Goal: Information Seeking & Learning: Learn about a topic

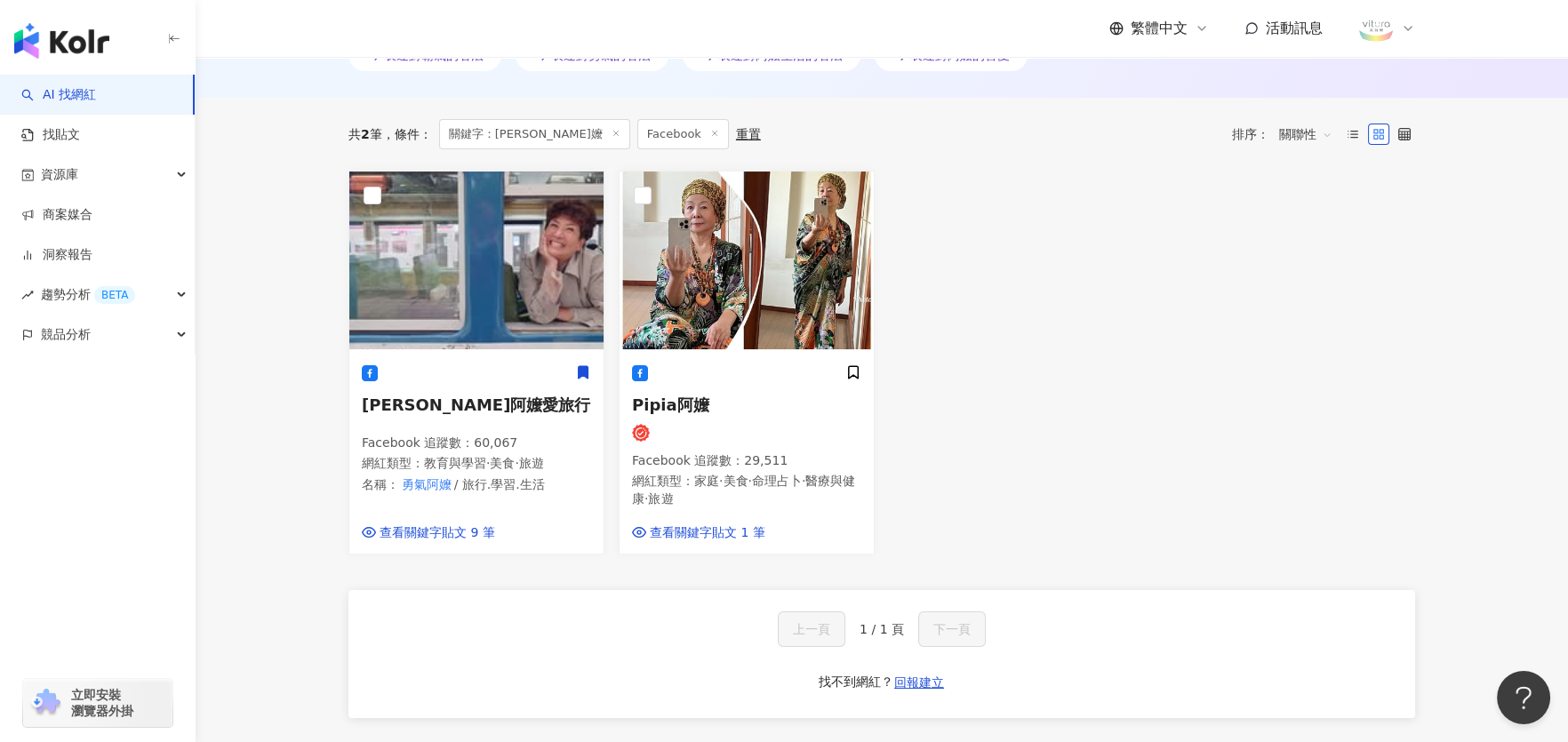
scroll to position [533, 0]
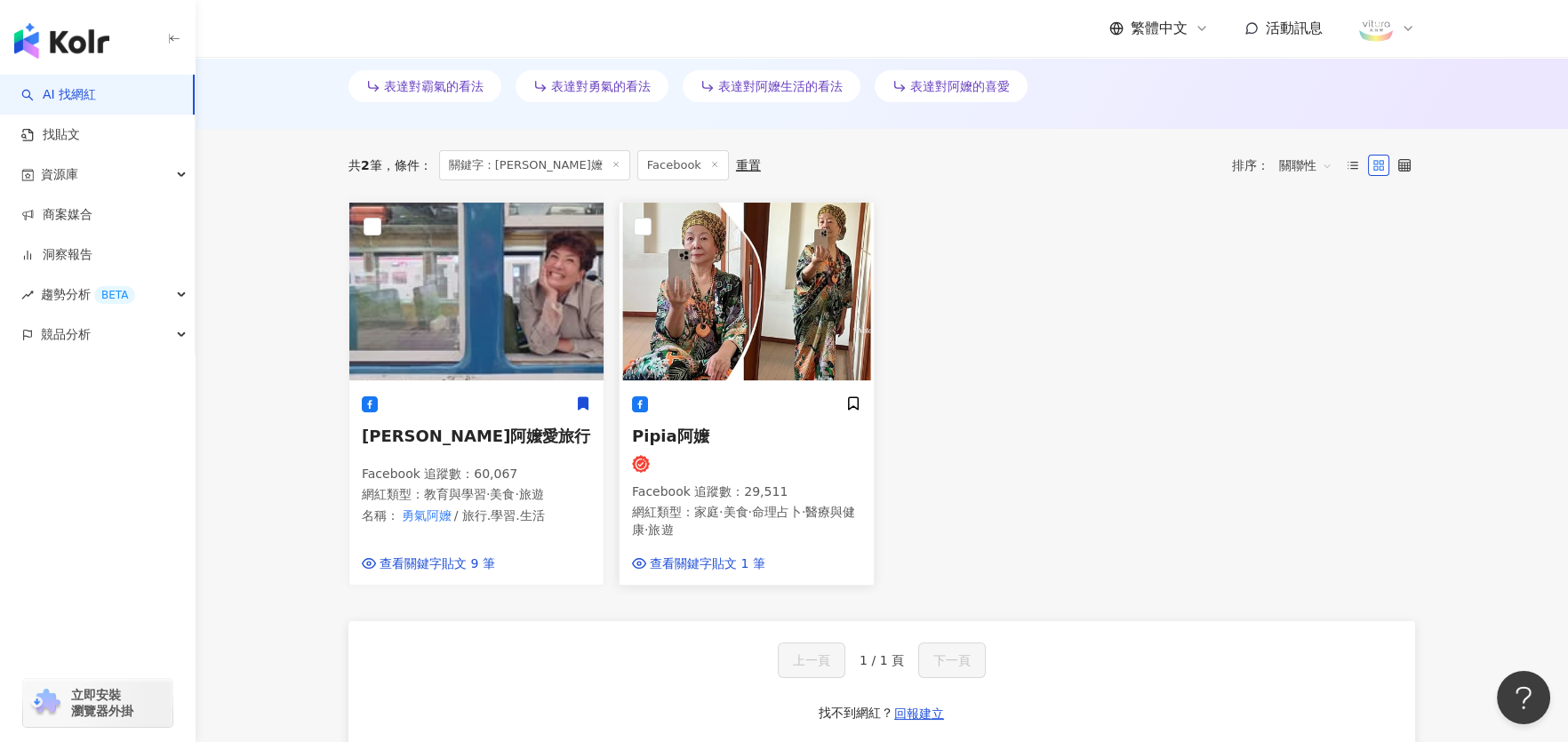
click at [675, 431] on span "Pipia阿嬤" at bounding box center [671, 436] width 78 height 19
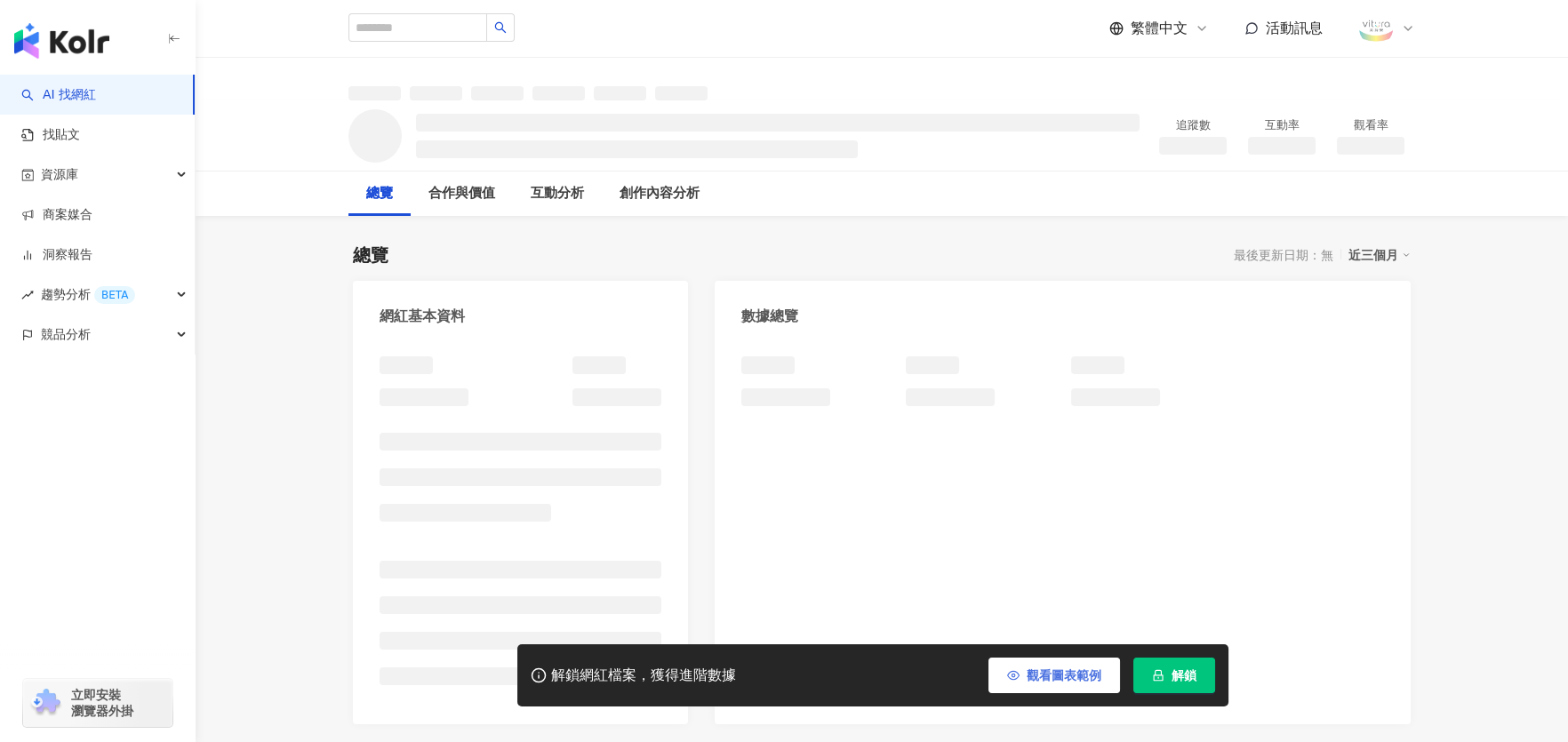
click at [1053, 668] on span "觀看圖表範例" at bounding box center [1064, 675] width 75 height 14
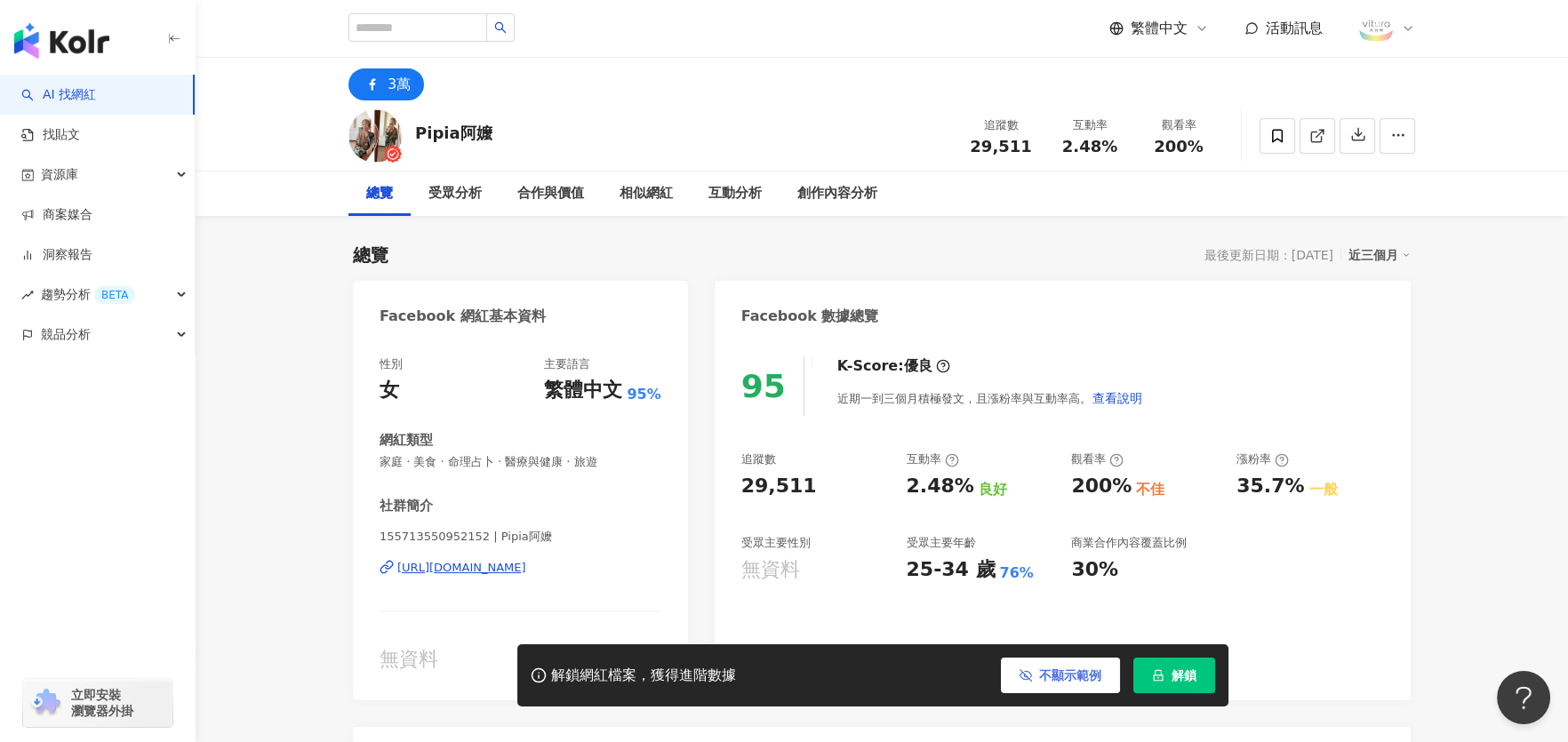
click at [1083, 673] on span "不顯示範例" at bounding box center [1070, 675] width 62 height 14
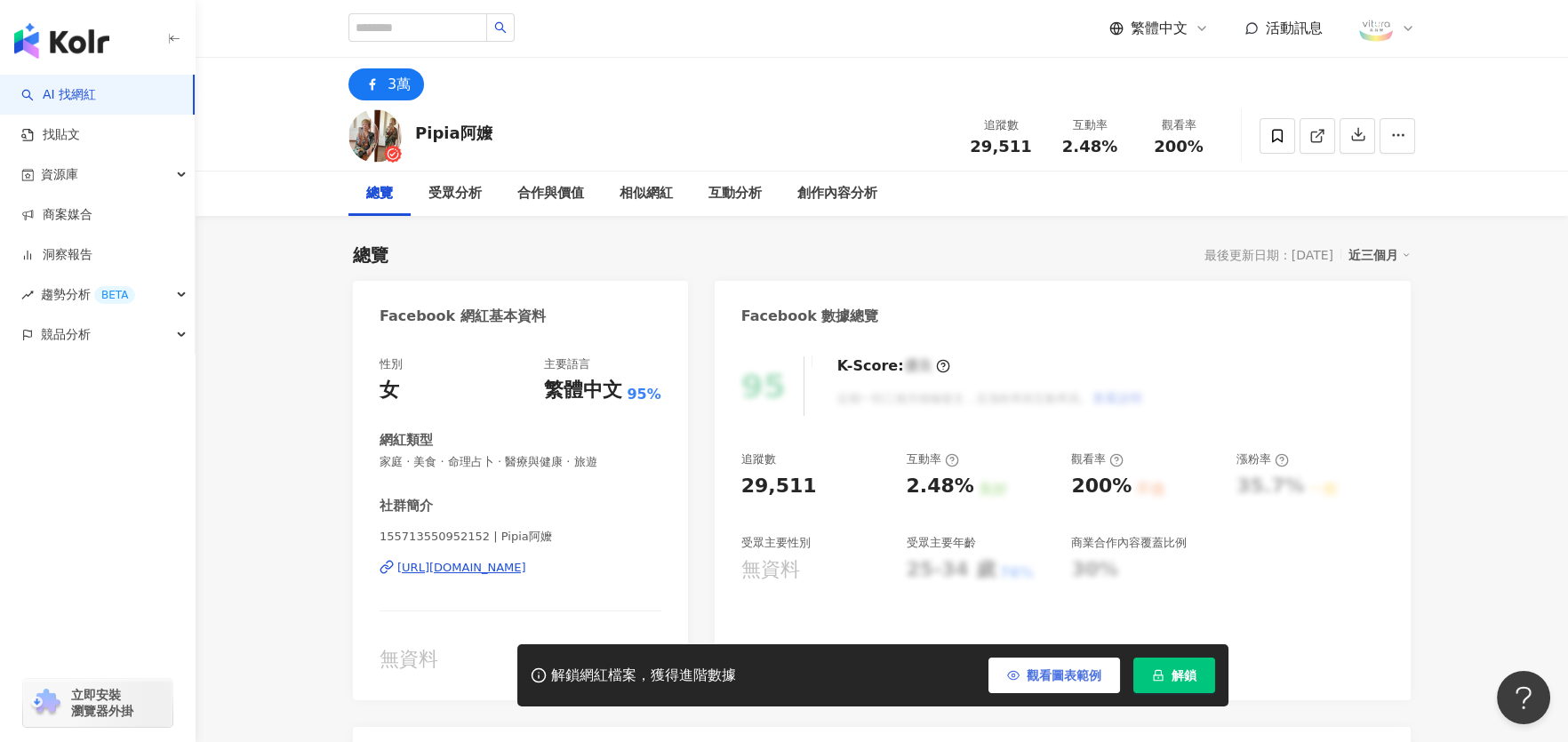
click at [1083, 673] on span "觀看圖表範例" at bounding box center [1064, 675] width 75 height 14
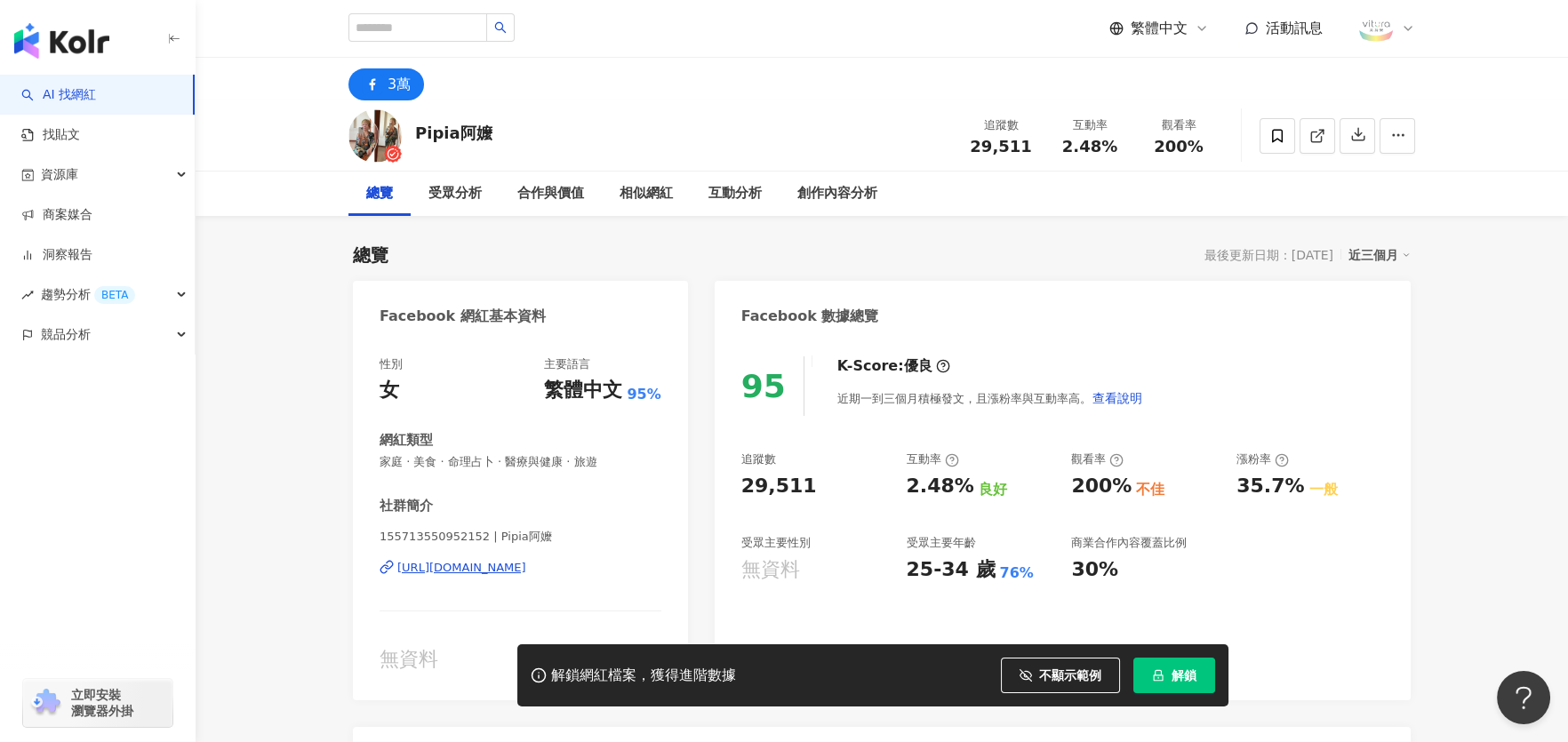
click at [448, 562] on div "[URL][DOMAIN_NAME]" at bounding box center [461, 568] width 129 height 16
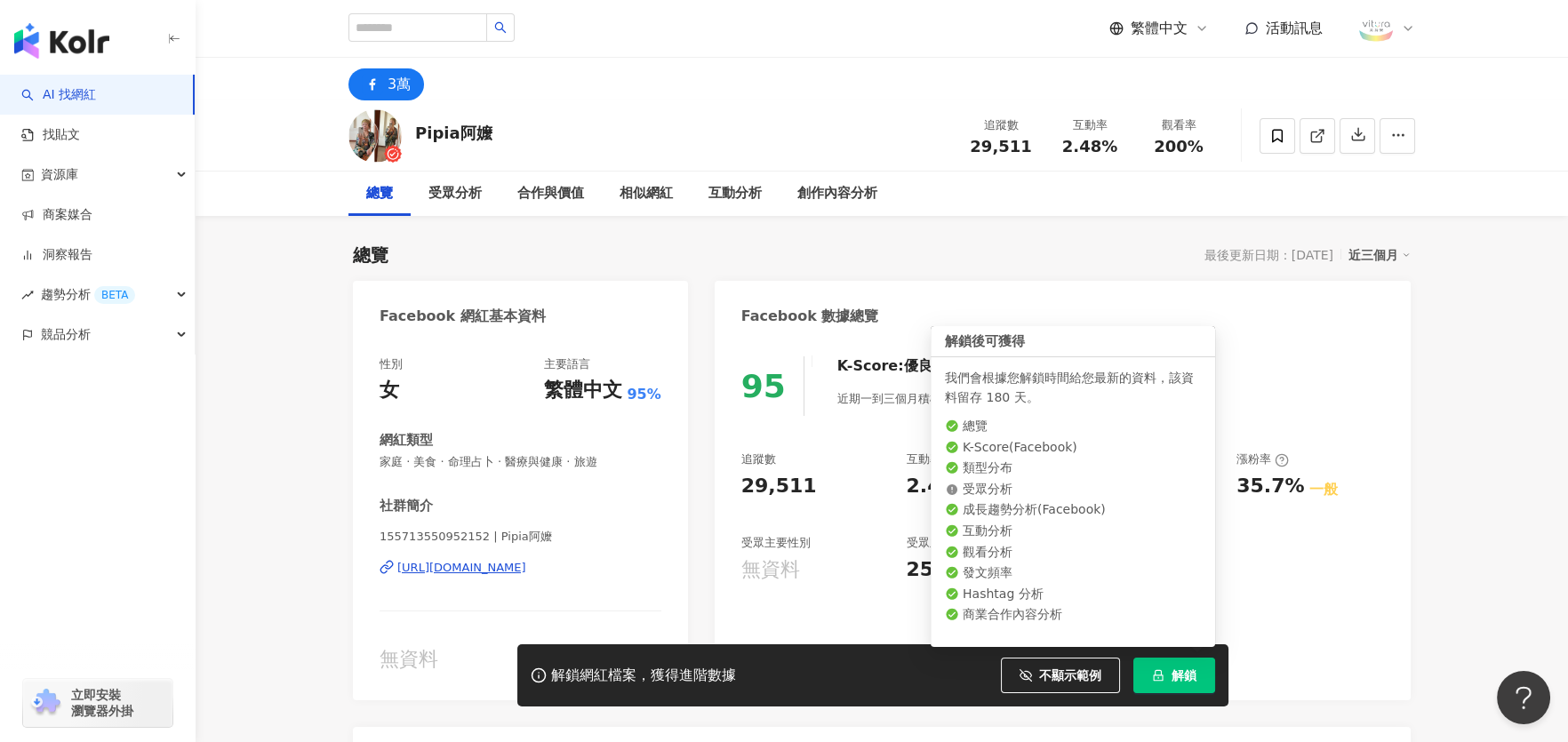
click at [1178, 679] on span "解鎖" at bounding box center [1185, 675] width 25 height 14
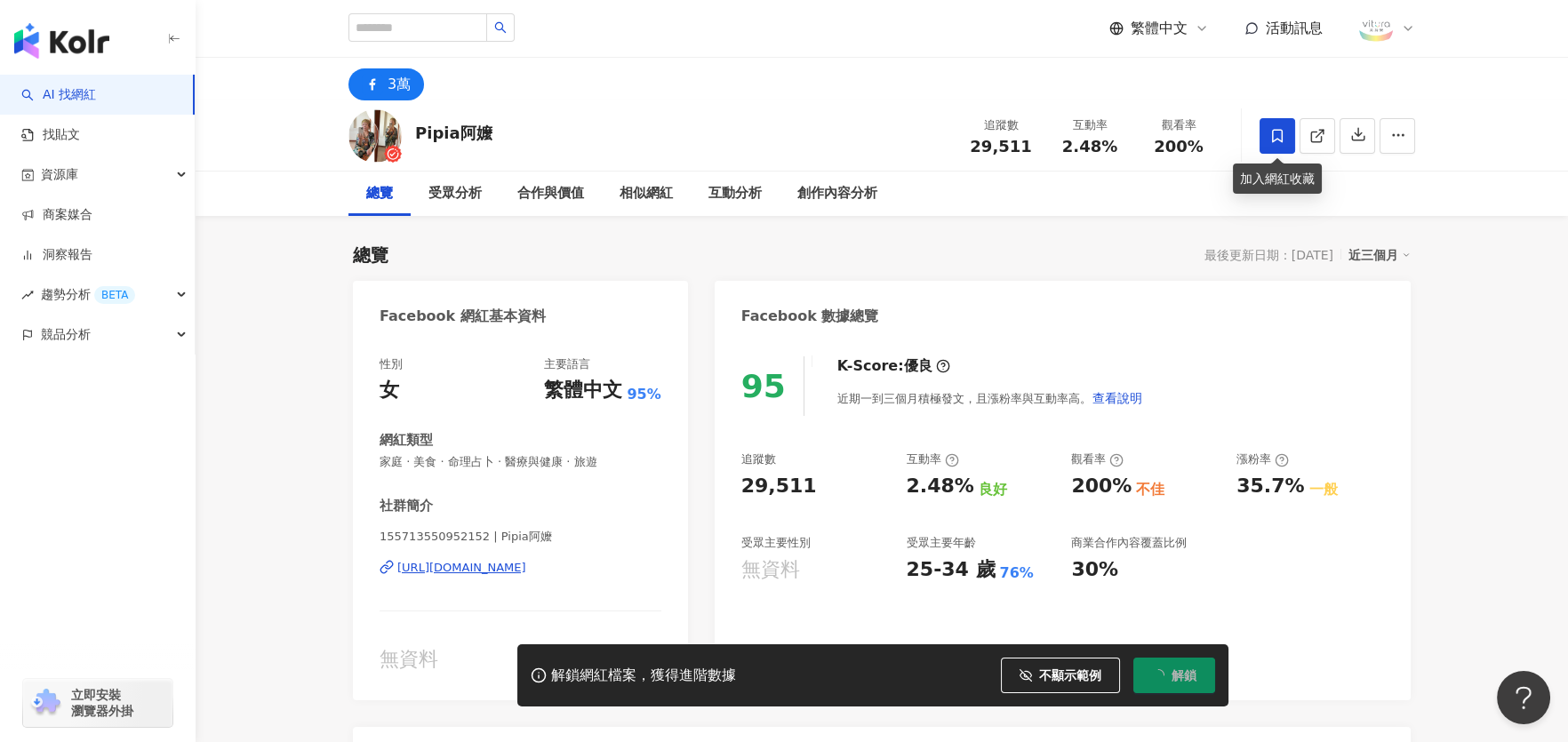
click at [1278, 141] on icon at bounding box center [1278, 136] width 16 height 16
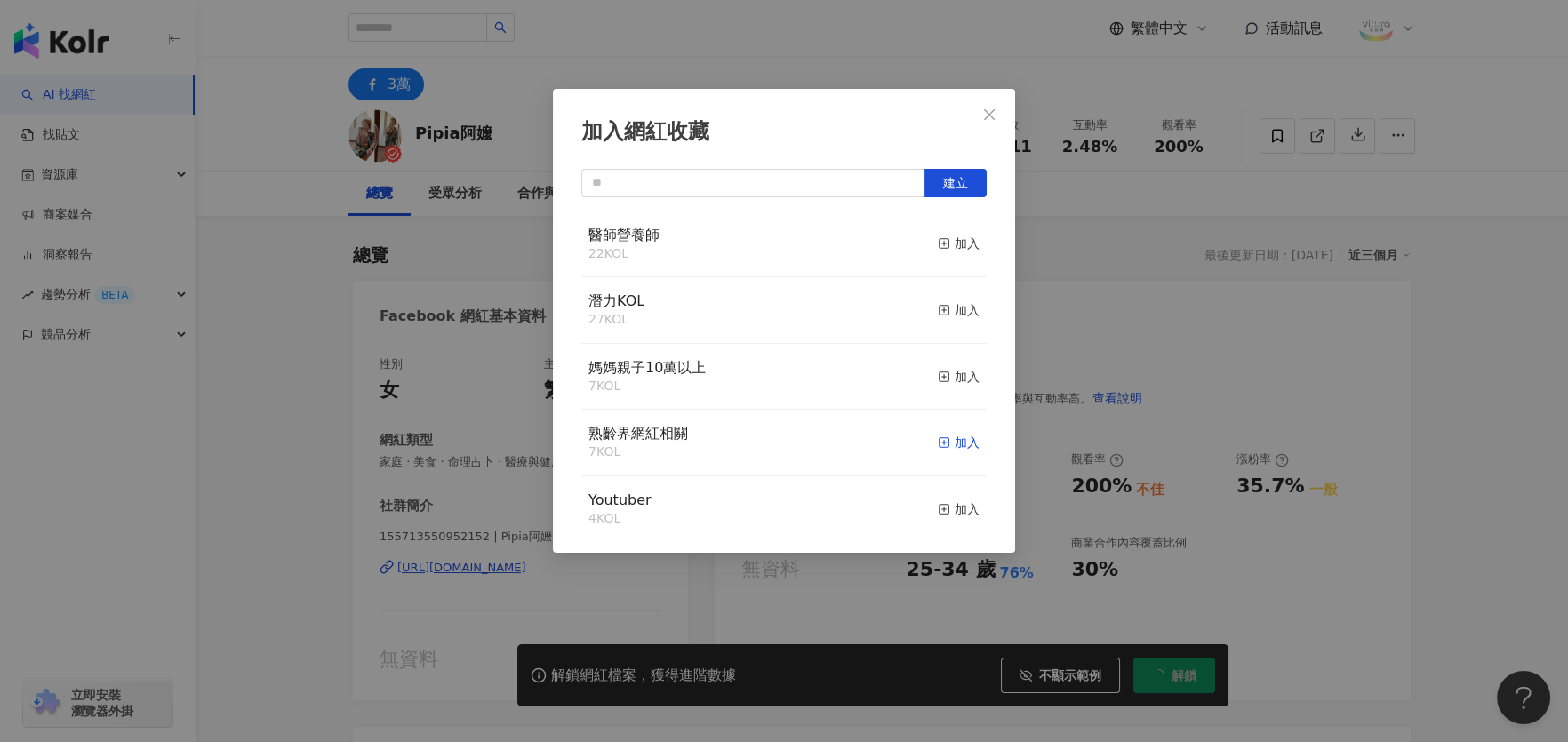
click at [951, 443] on div "加入" at bounding box center [959, 443] width 42 height 20
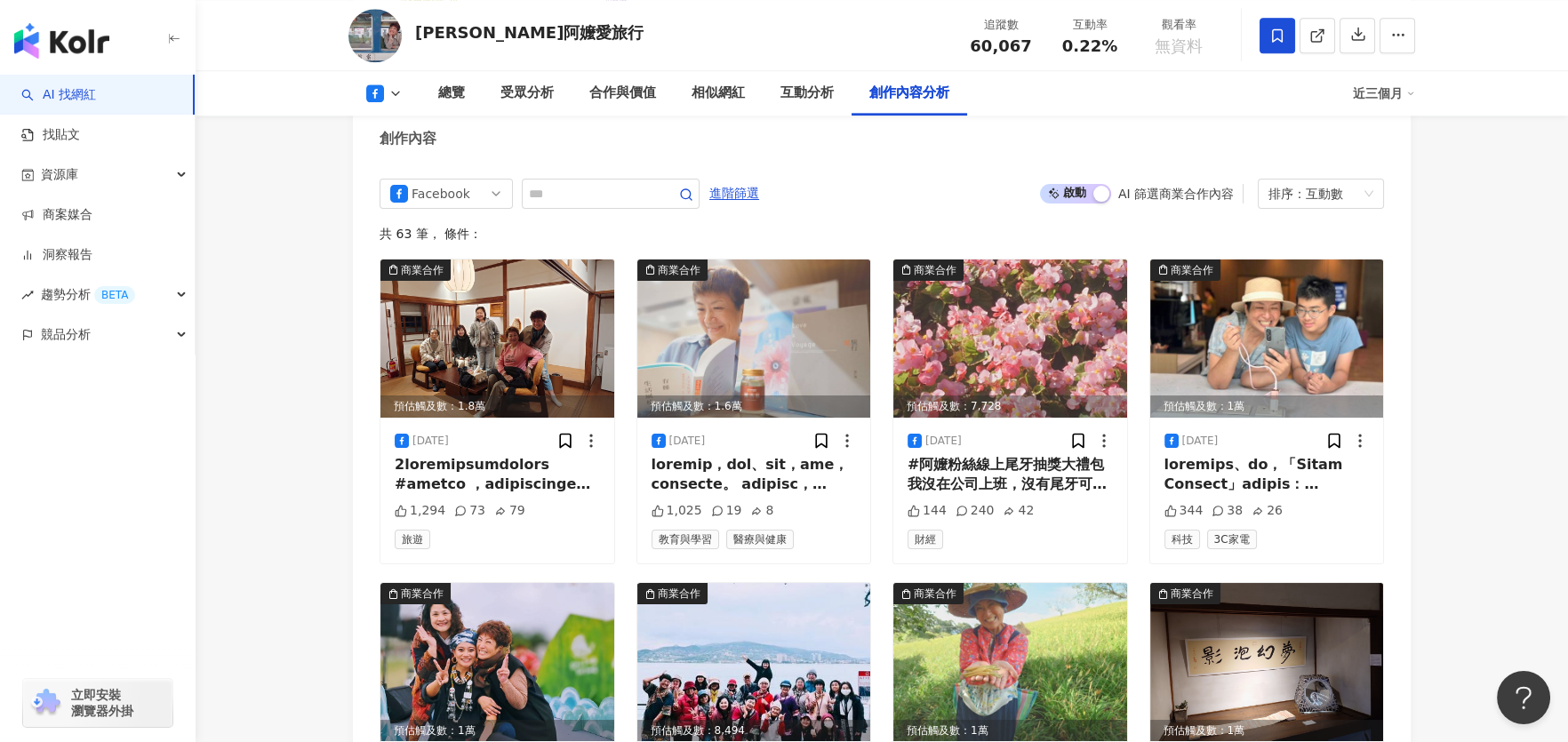
scroll to position [4678, 0]
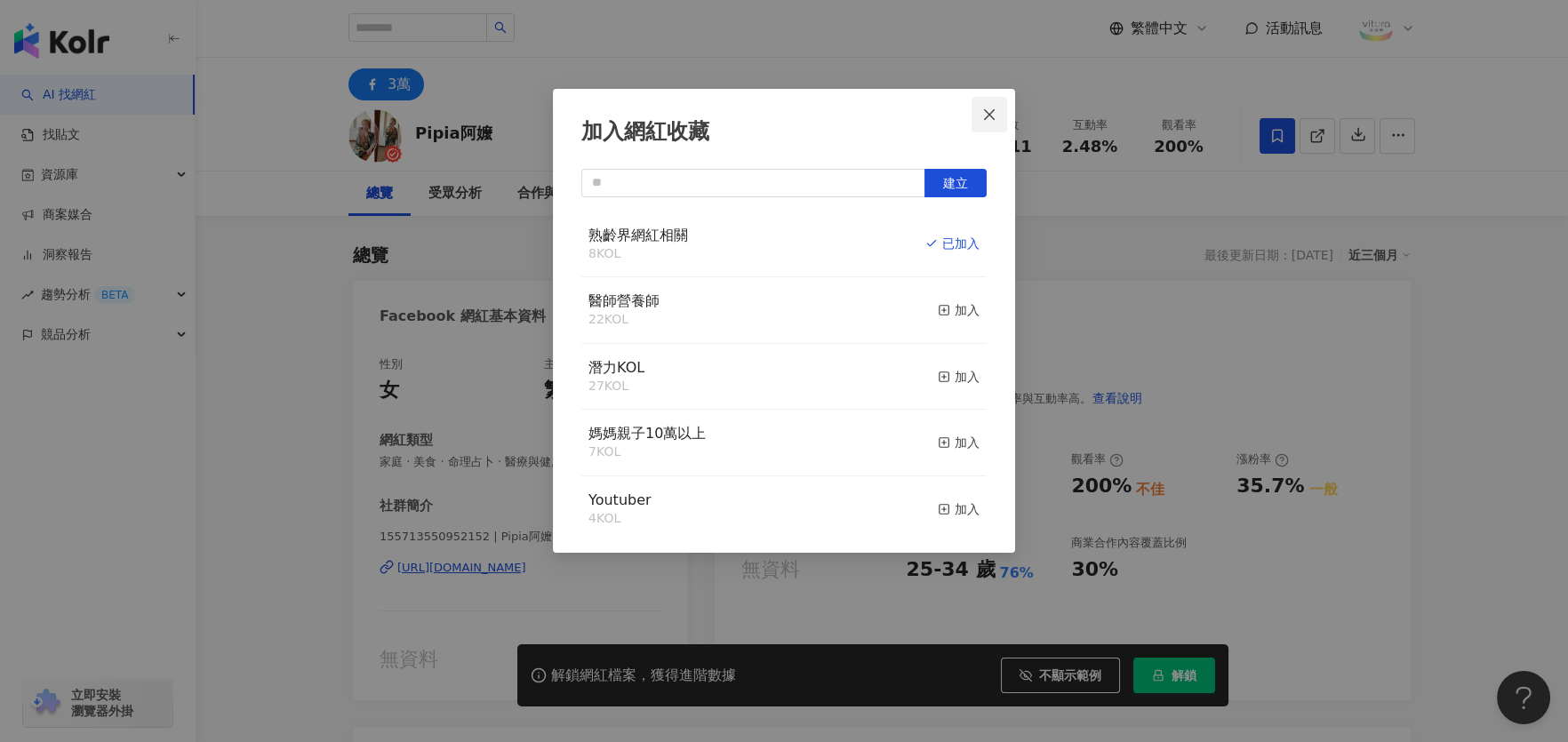
click at [990, 108] on icon "close" at bounding box center [989, 115] width 14 height 14
